Goal: Navigation & Orientation: Understand site structure

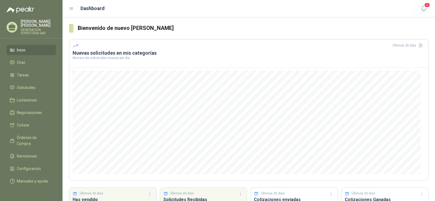
click at [73, 8] on icon at bounding box center [71, 8] width 5 height 5
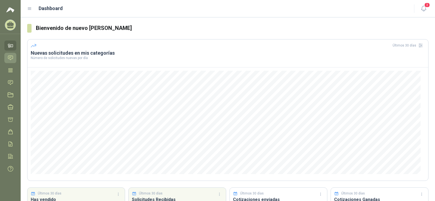
click at [12, 58] on icon at bounding box center [11, 58] width 6 height 6
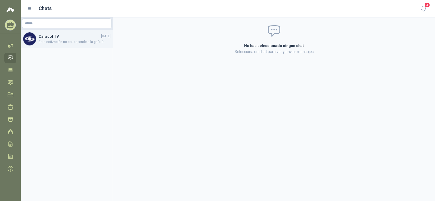
click at [60, 42] on span "Esta cotización no corresponde a la grifería" at bounding box center [75, 41] width 72 height 5
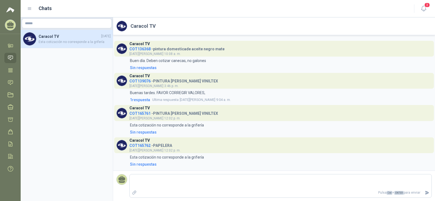
click at [139, 145] on span "COT165762" at bounding box center [140, 145] width 21 height 4
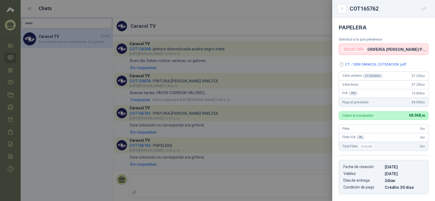
click at [136, 113] on div at bounding box center [217, 100] width 435 height 201
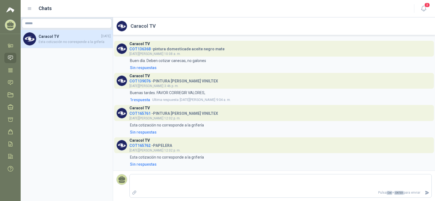
click at [136, 113] on span "COT165761" at bounding box center [140, 113] width 21 height 4
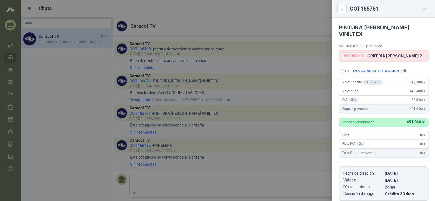
click at [137, 82] on div at bounding box center [217, 100] width 435 height 201
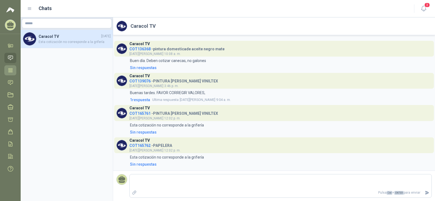
click at [9, 70] on icon at bounding box center [11, 70] width 6 height 6
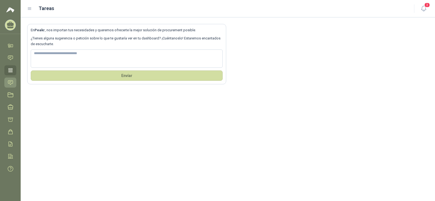
click at [10, 85] on icon at bounding box center [11, 83] width 6 height 6
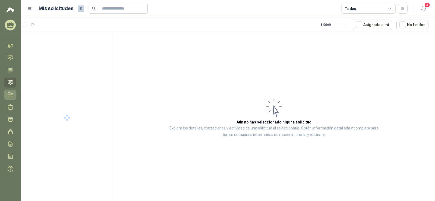
click at [10, 96] on icon at bounding box center [11, 95] width 6 height 6
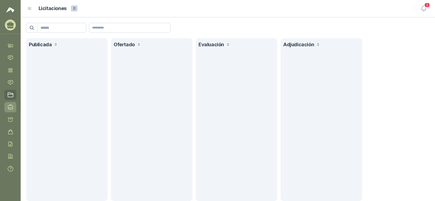
click at [11, 109] on icon at bounding box center [11, 107] width 6 height 6
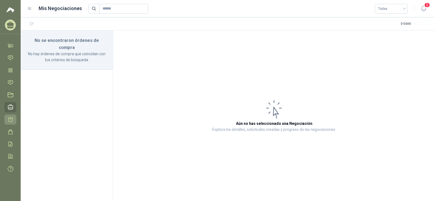
click at [11, 124] on link "Cotizar" at bounding box center [10, 120] width 12 height 10
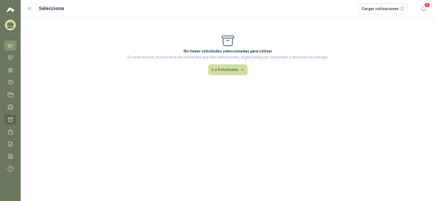
click at [13, 47] on icon at bounding box center [12, 46] width 2 height 2
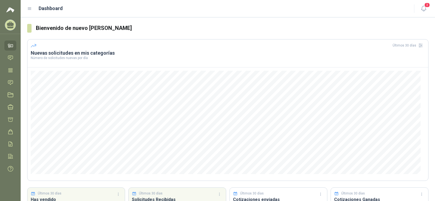
click at [12, 24] on icon at bounding box center [10, 24] width 7 height 5
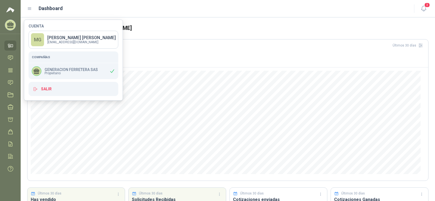
click at [27, 8] on header "Dashboard 3" at bounding box center [228, 8] width 415 height 17
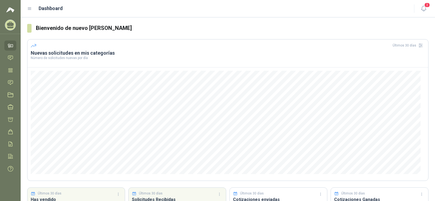
click at [11, 26] on icon at bounding box center [10, 25] width 8 height 8
